Goal: Information Seeking & Learning: Find specific fact

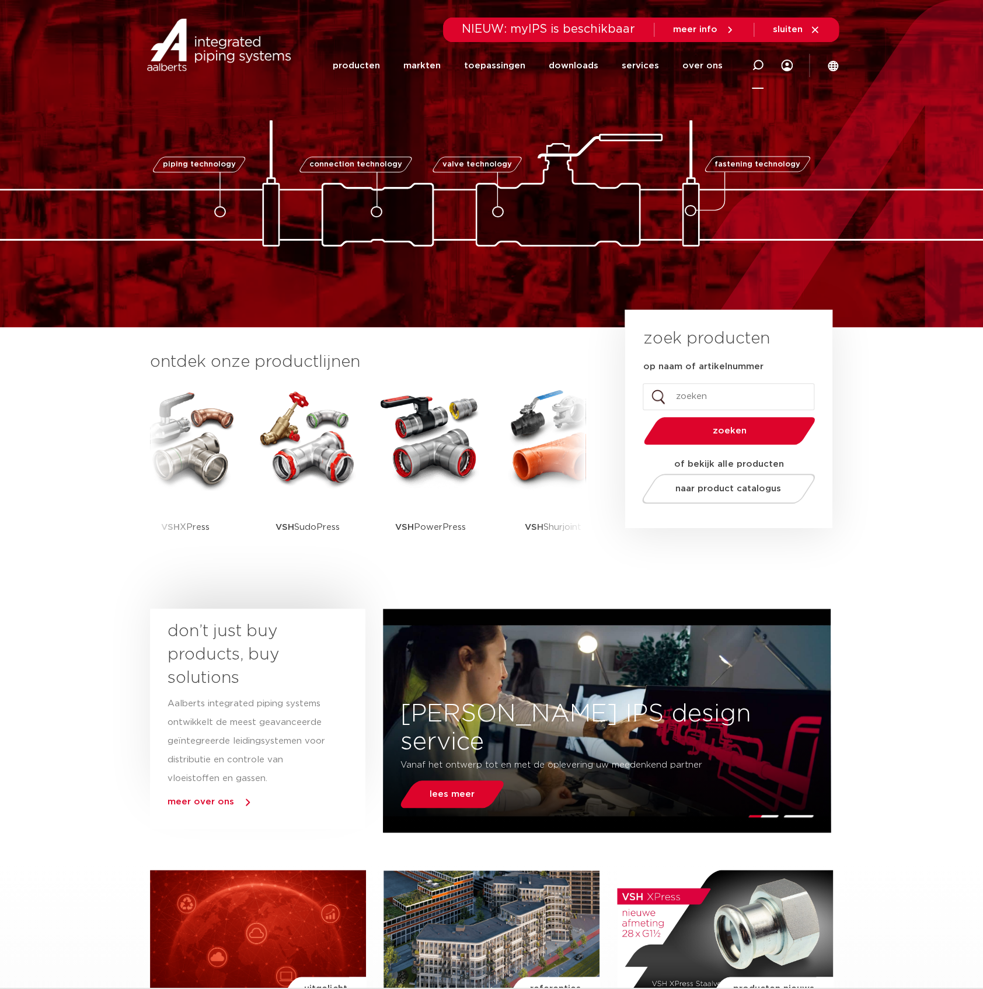
click at [757, 71] on div at bounding box center [758, 64] width 12 height 47
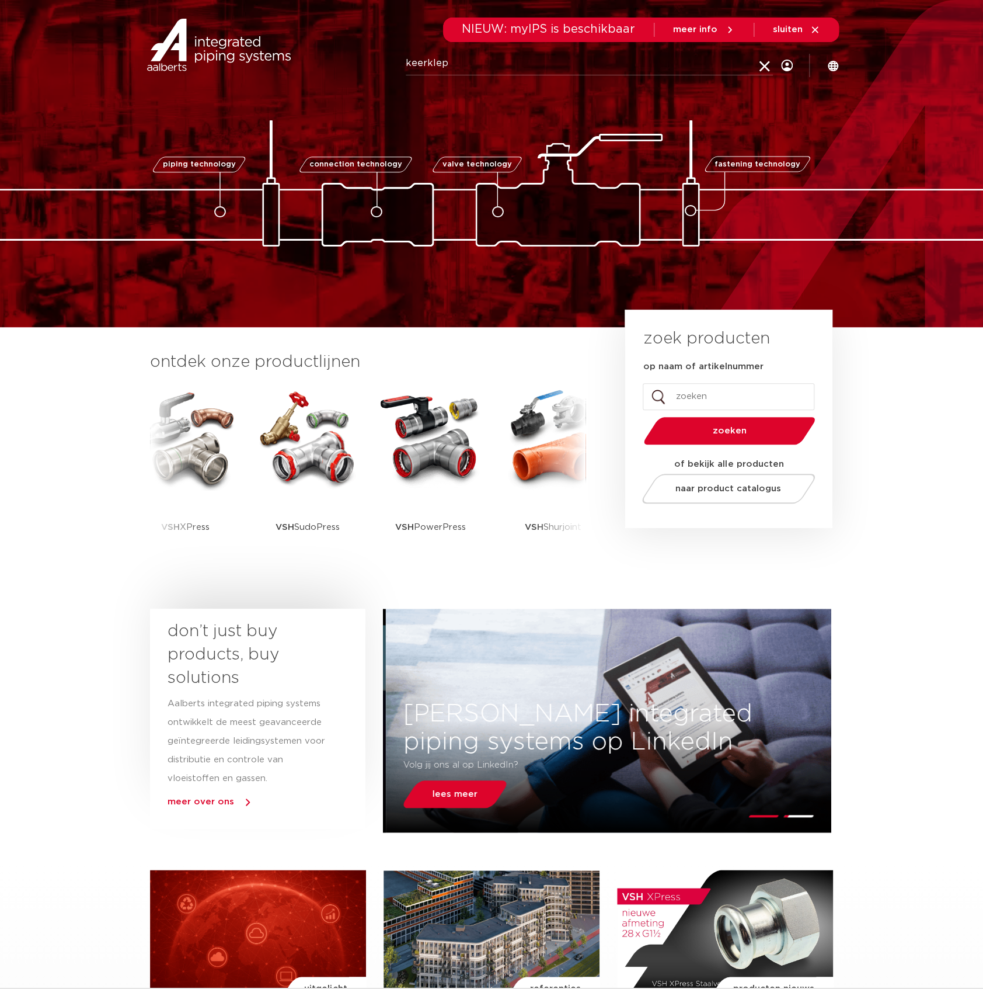
type input "keerklep"
click button "Zoeken" at bounding box center [0, 0] width 0 height 0
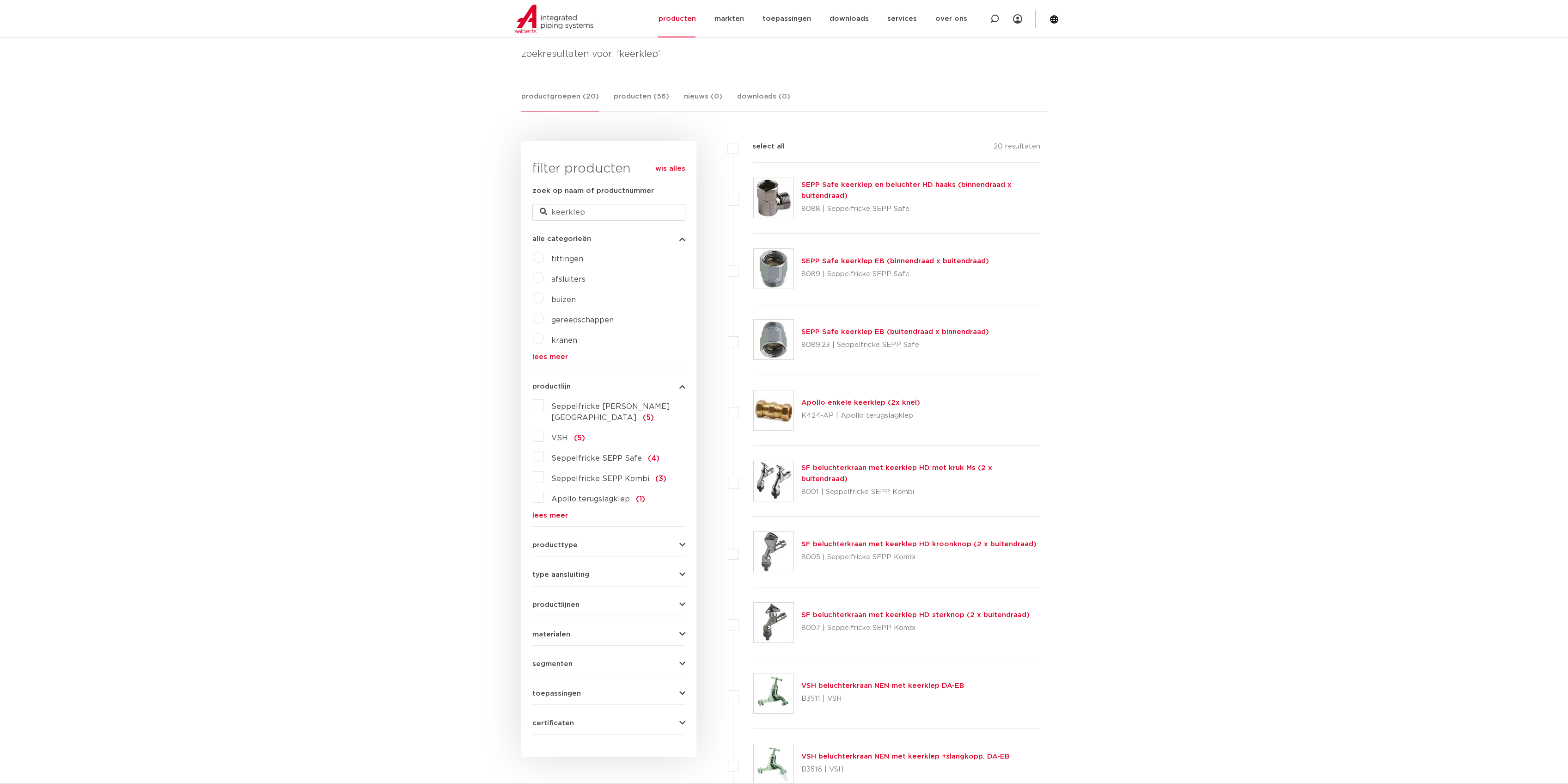
click at [778, 104] on div "productgroepen (20) producten (56) nieuws (0) downloads (0)" at bounding box center [784, 101] width 526 height 21
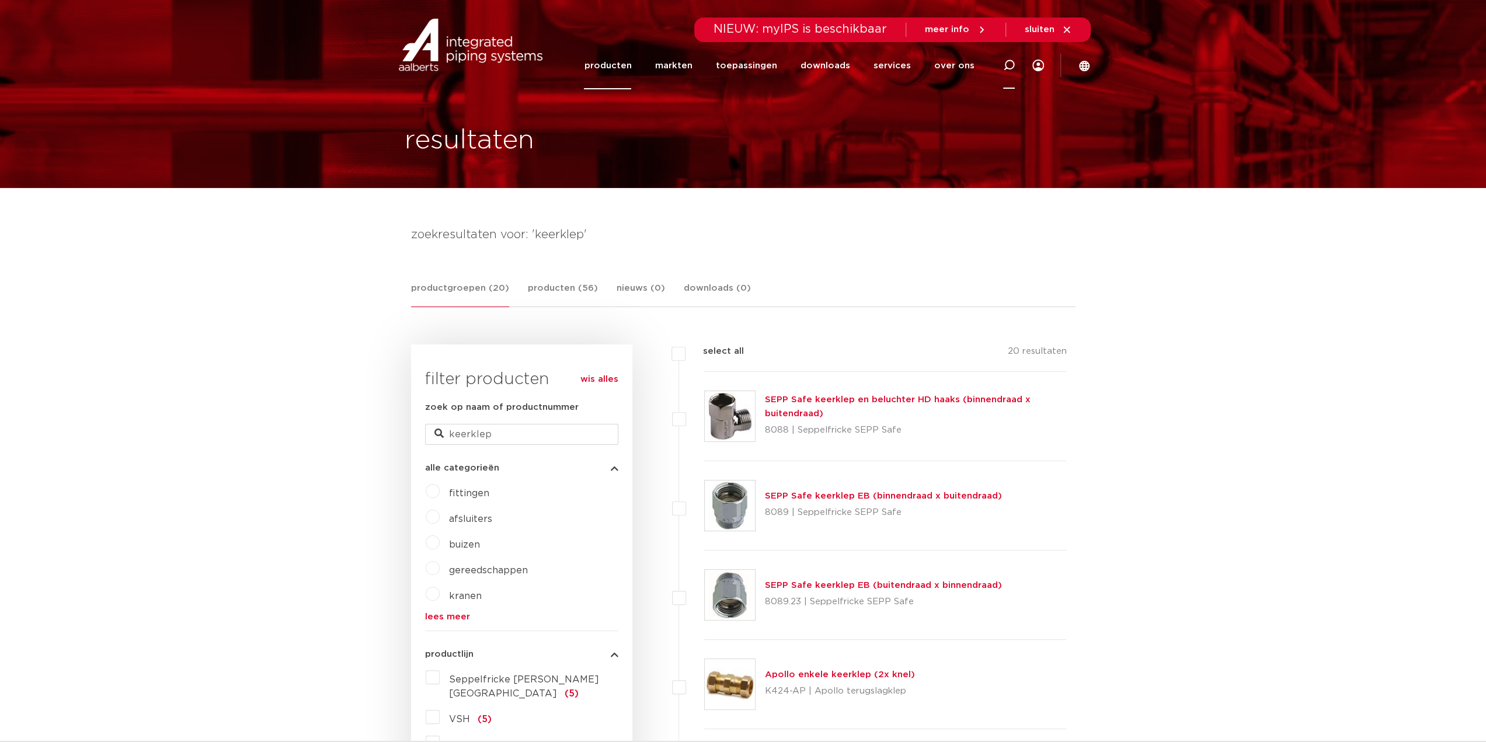
click at [983, 71] on div at bounding box center [1009, 65] width 47 height 48
type input "terugslag"
click button "Zoeken" at bounding box center [0, 0] width 0 height 0
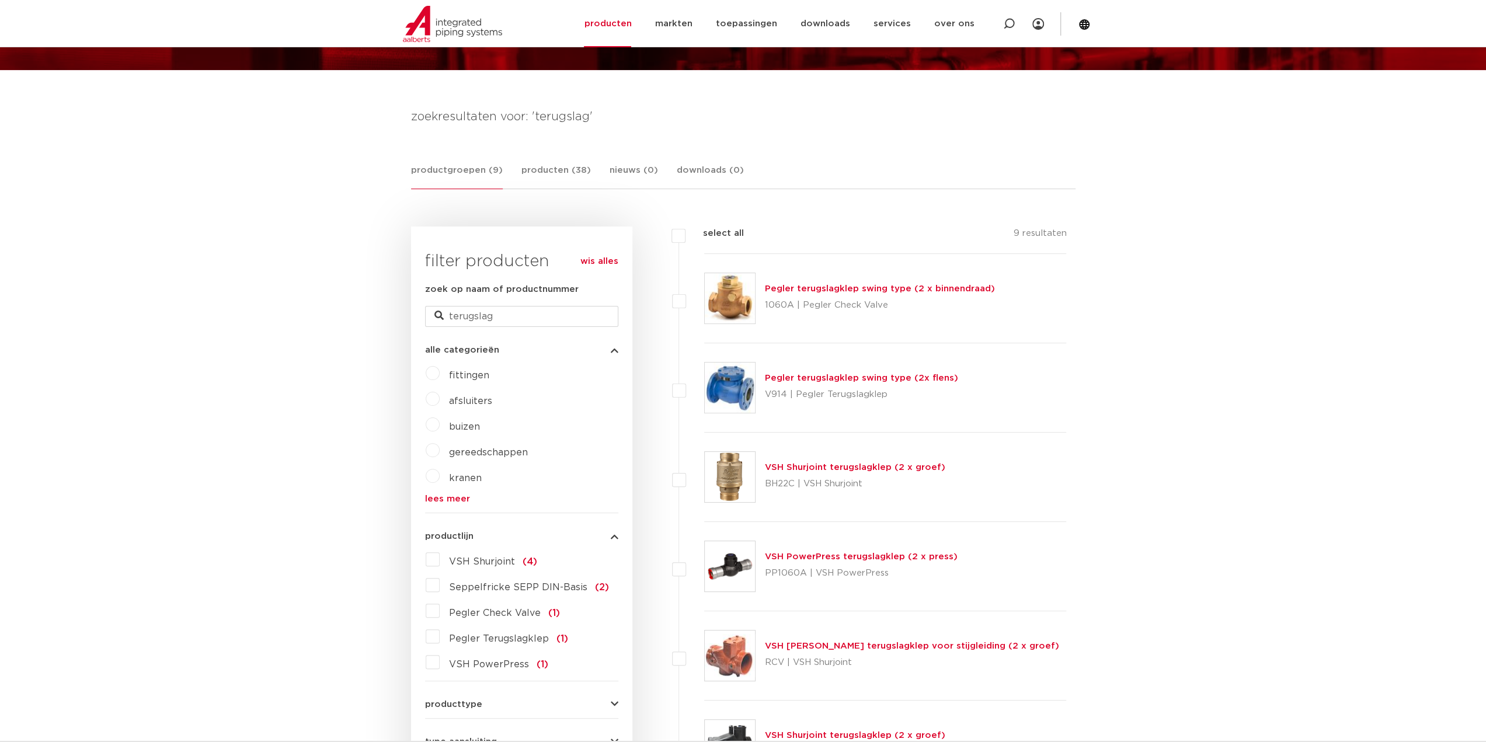
scroll to position [117, 0]
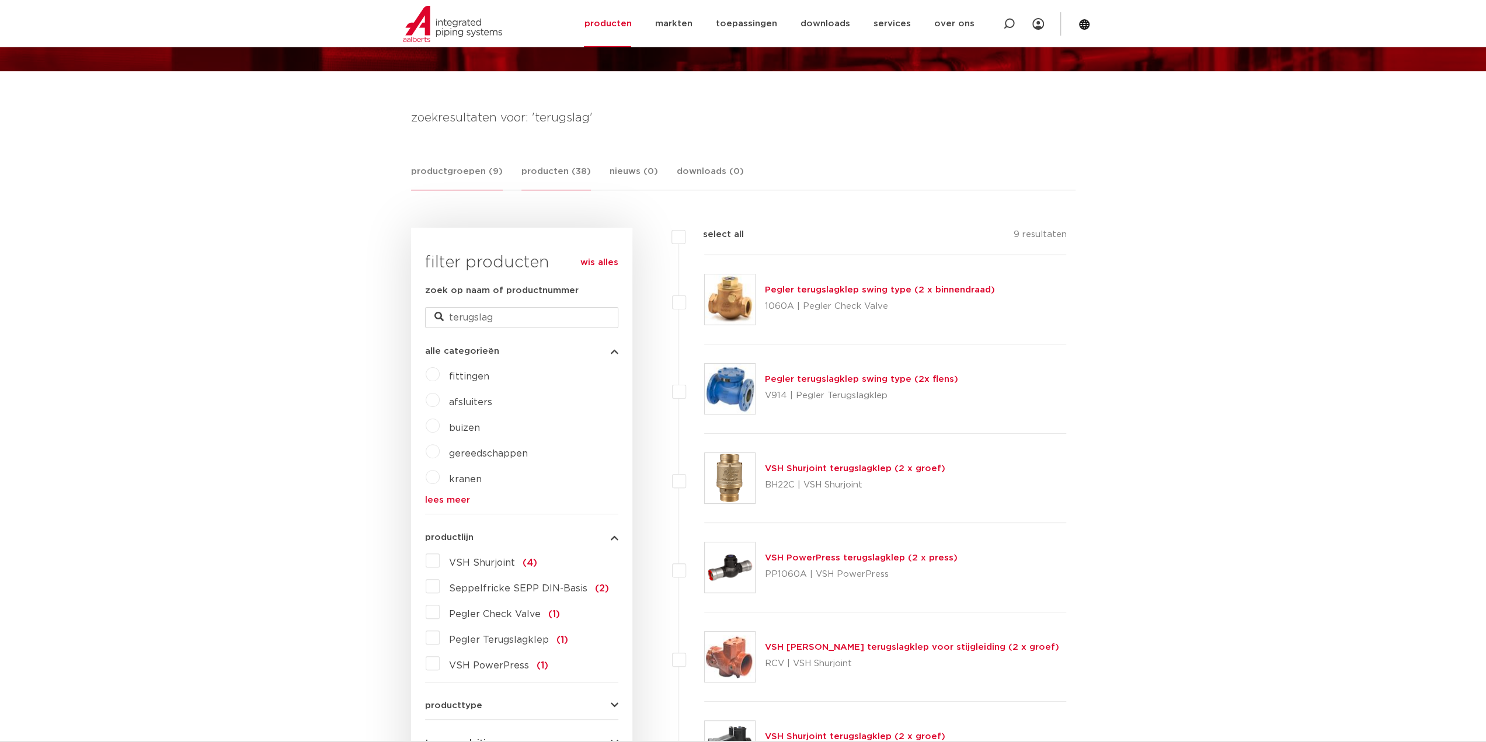
click at [536, 176] on link "producten (38)" at bounding box center [555, 178] width 69 height 26
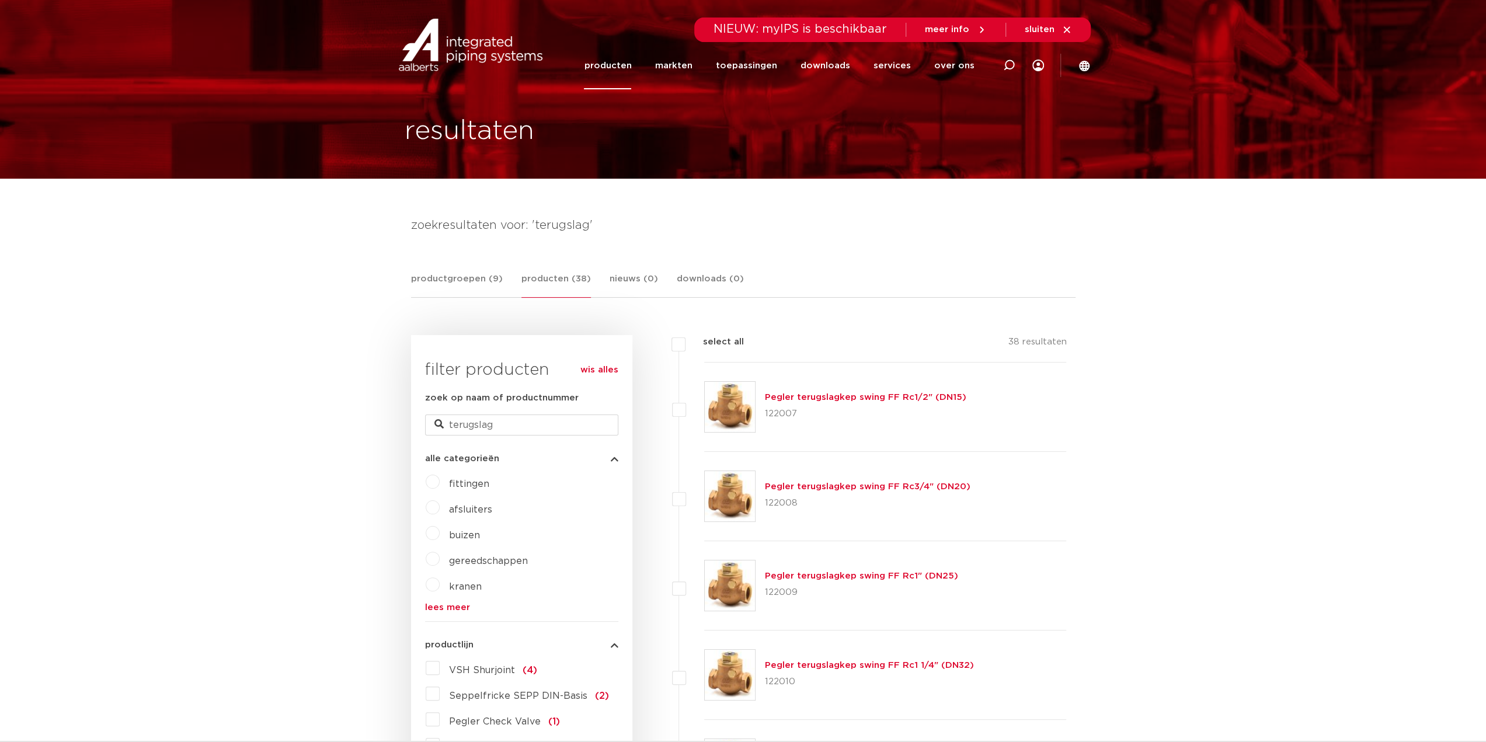
scroll to position [0, 0]
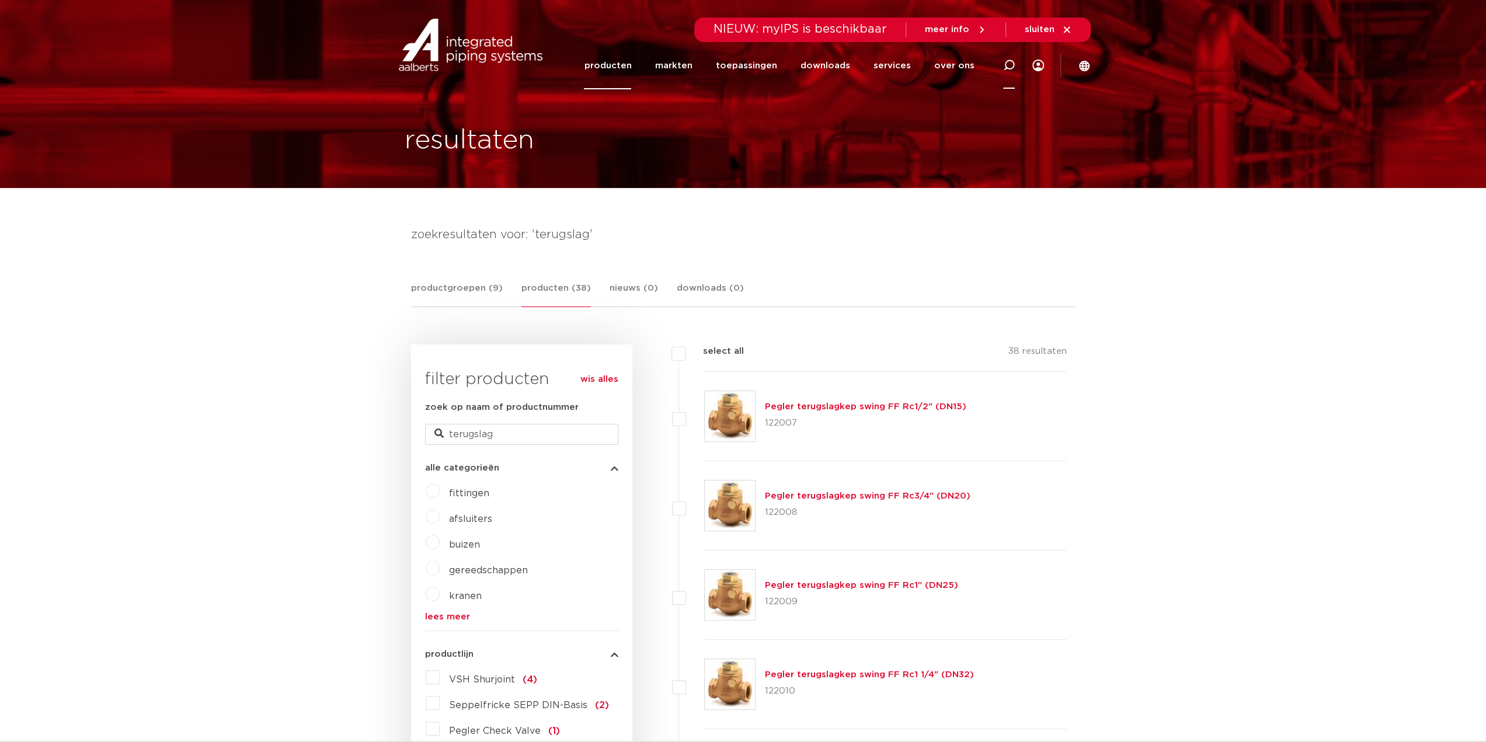
click at [1017, 66] on div at bounding box center [1009, 65] width 47 height 48
type input "290087"
click button "Zoeken" at bounding box center [0, 0] width 0 height 0
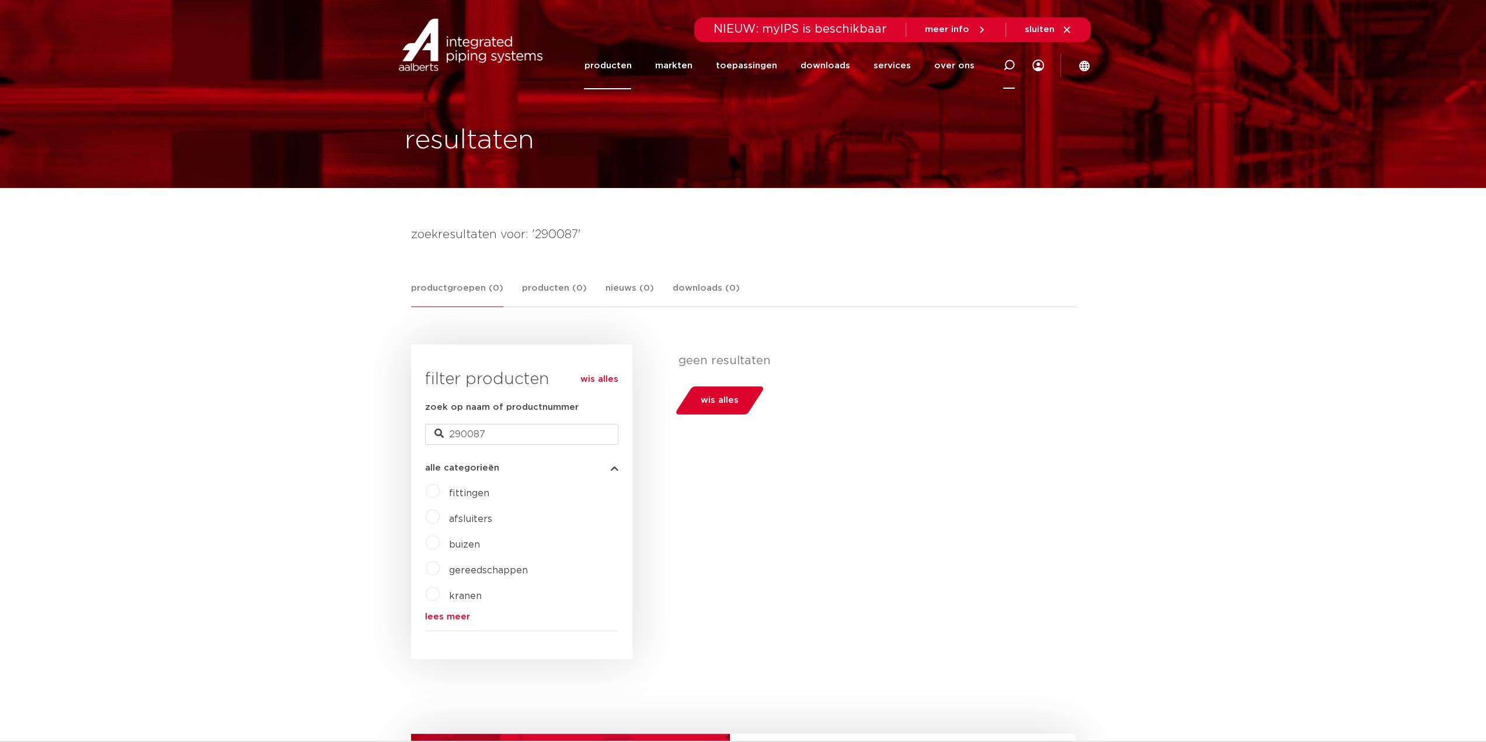
click at [1007, 66] on icon at bounding box center [1009, 65] width 14 height 14
type input "1462102"
click button "Zoeken" at bounding box center [0, 0] width 0 height 0
click at [1011, 61] on icon at bounding box center [1009, 66] width 12 height 12
type input "terugslagklep"
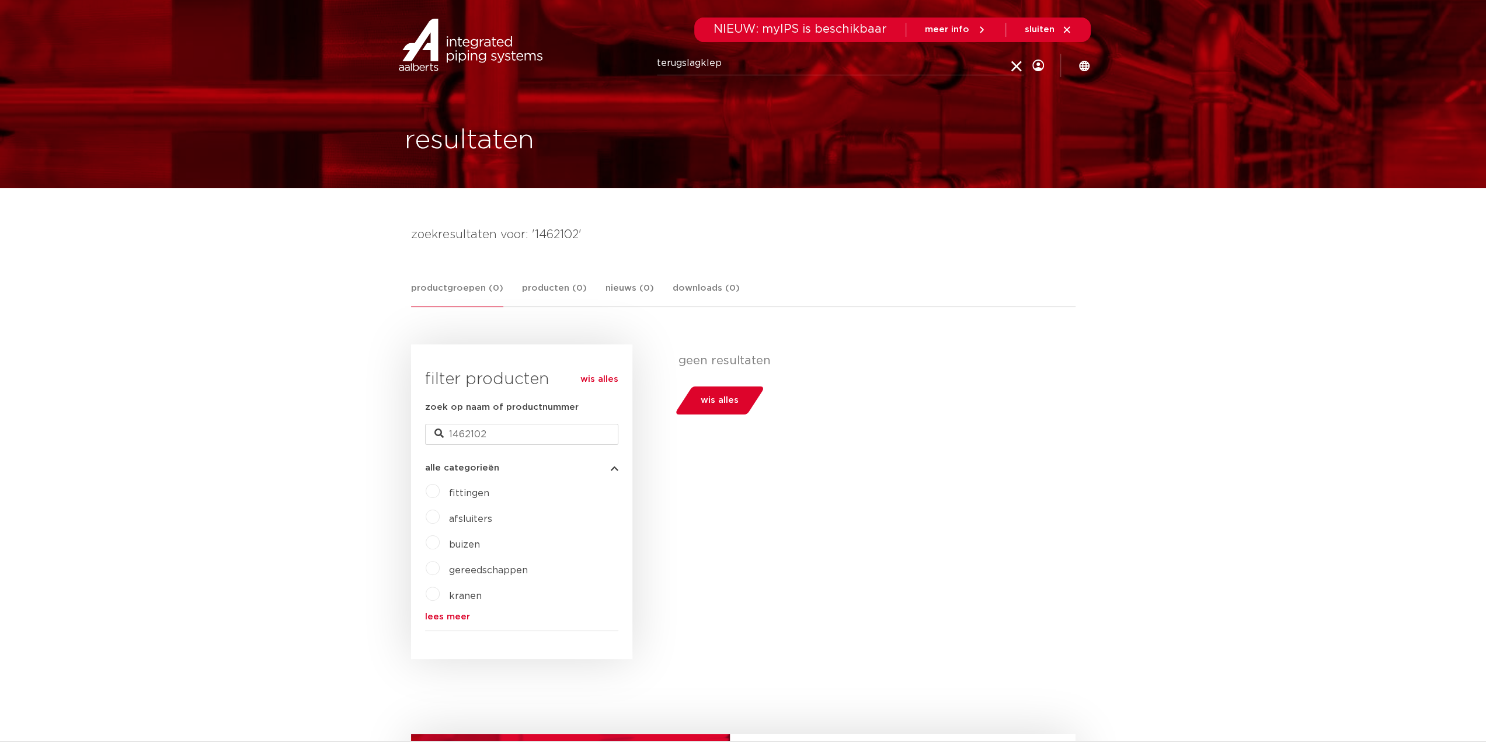
click button "Zoeken" at bounding box center [0, 0] width 0 height 0
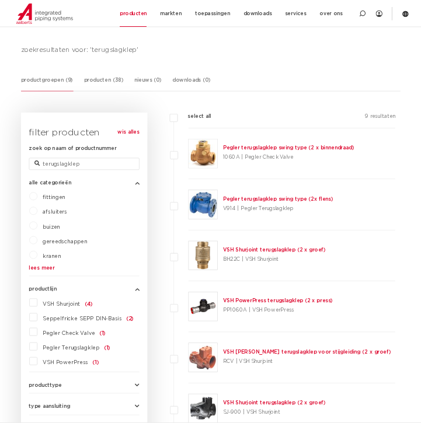
scroll to position [117, 0]
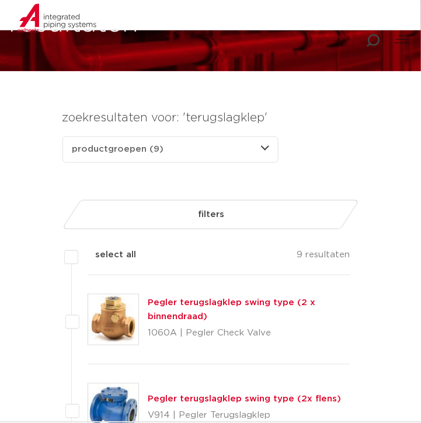
click at [252, 300] on link "Pegler terugslagklep swing type (2 x binnendraad)" at bounding box center [232, 310] width 168 height 23
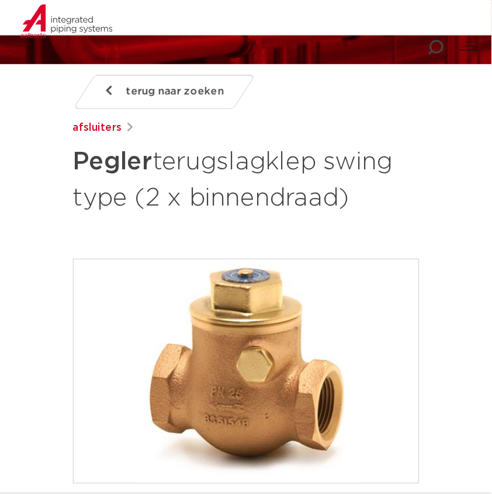
scroll to position [194, 0]
